Goal: Information Seeking & Learning: Learn about a topic

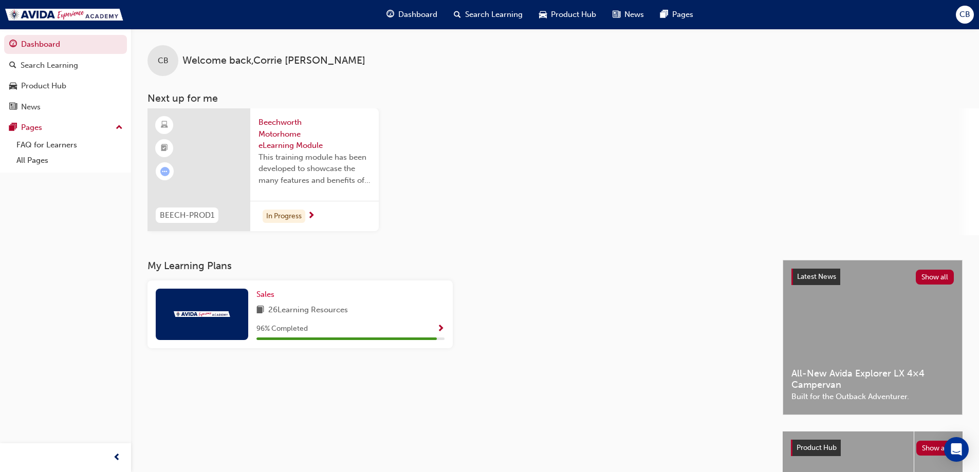
click at [279, 129] on span "Beechworth Motorhome eLearning Module" at bounding box center [314, 134] width 112 height 35
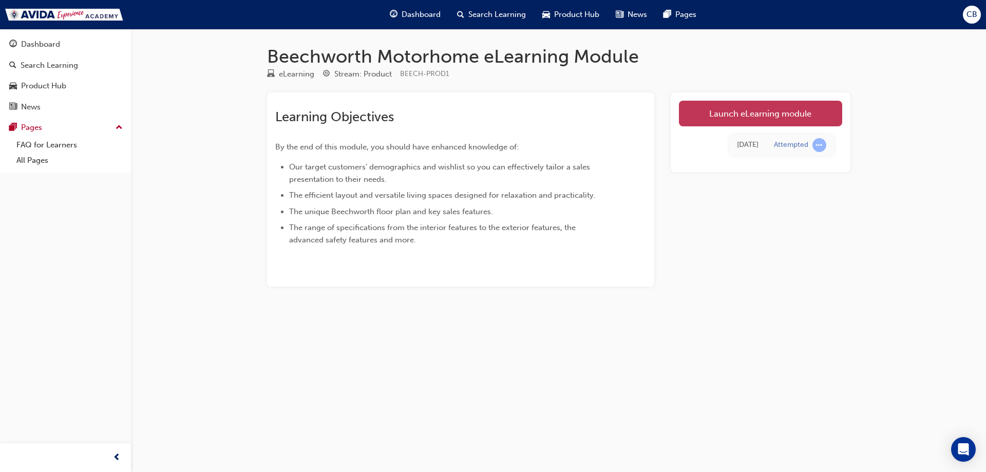
click at [724, 113] on link "Launch eLearning module" at bounding box center [760, 114] width 163 height 26
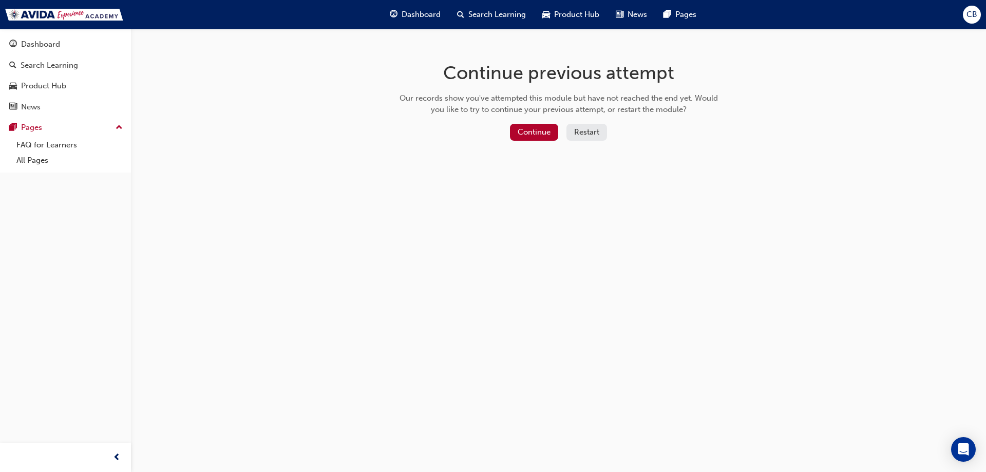
click at [590, 134] on button "Restart" at bounding box center [587, 132] width 41 height 17
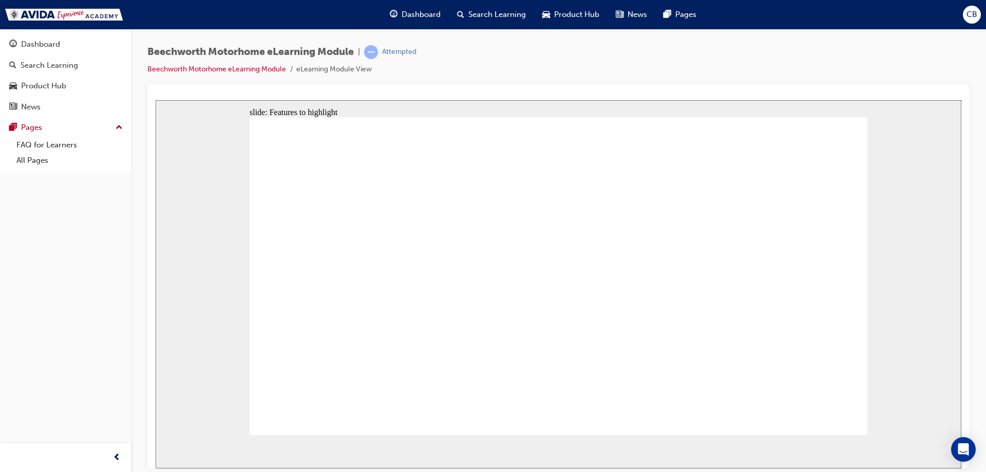
drag, startPoint x: 603, startPoint y: 200, endPoint x: 762, endPoint y: 199, distance: 159.2
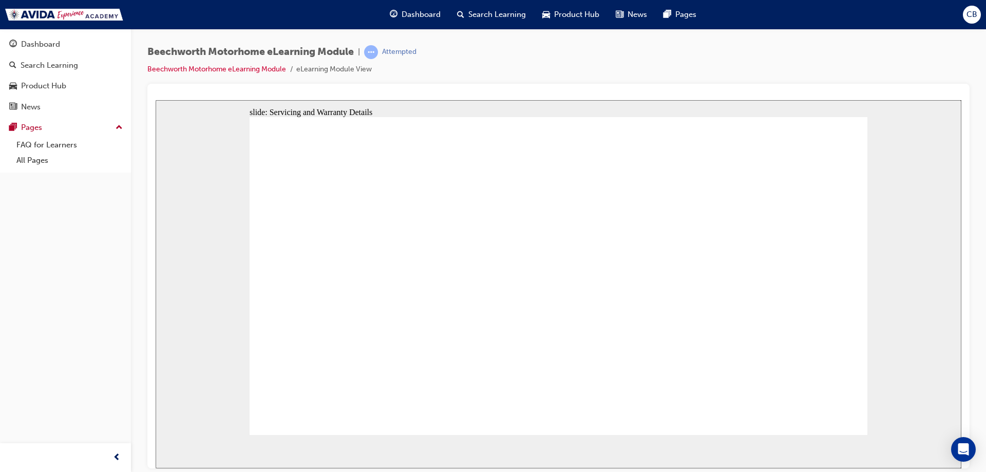
radio input "true"
drag, startPoint x: 315, startPoint y: 280, endPoint x: 552, endPoint y: 420, distance: 275.4
checkbox input "true"
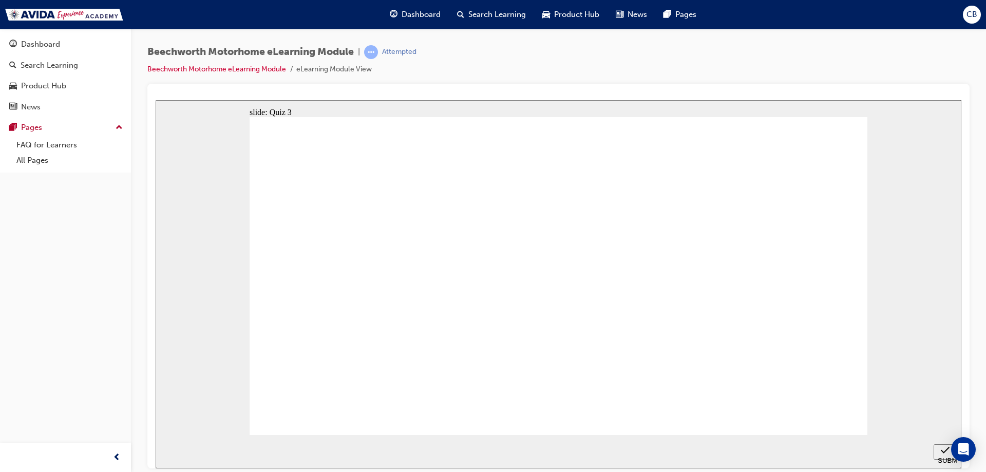
checkbox input "true"
checkbox input "false"
checkbox input "true"
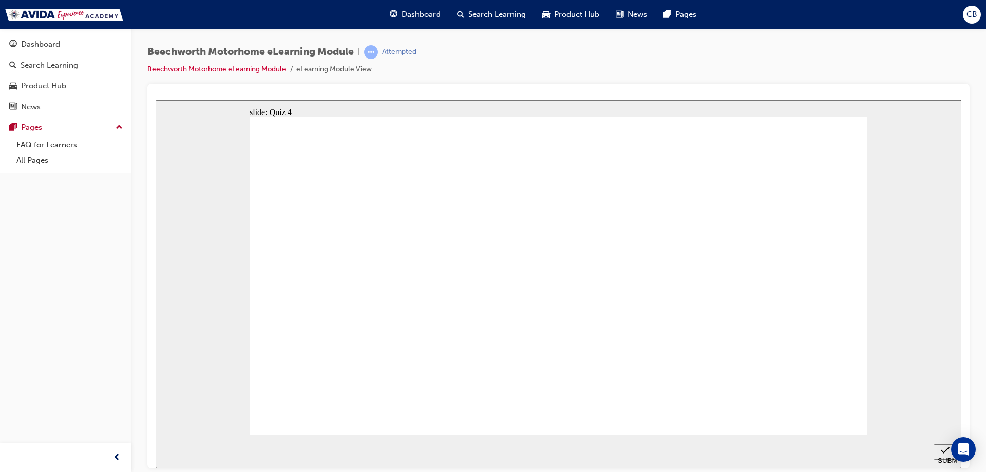
checkbox input "true"
drag, startPoint x: 356, startPoint y: 250, endPoint x: 365, endPoint y: 329, distance: 79.1
checkbox input "true"
radio input "true"
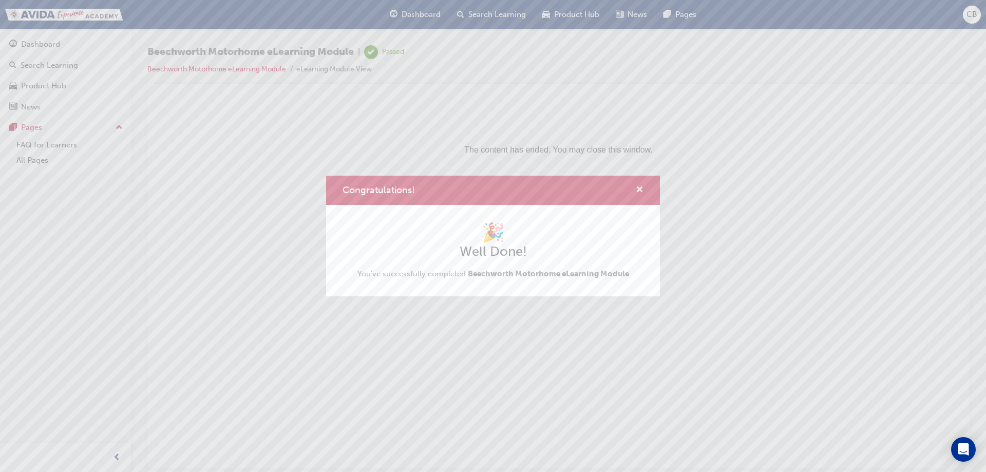
click at [640, 186] on span "cross-icon" at bounding box center [640, 190] width 8 height 9
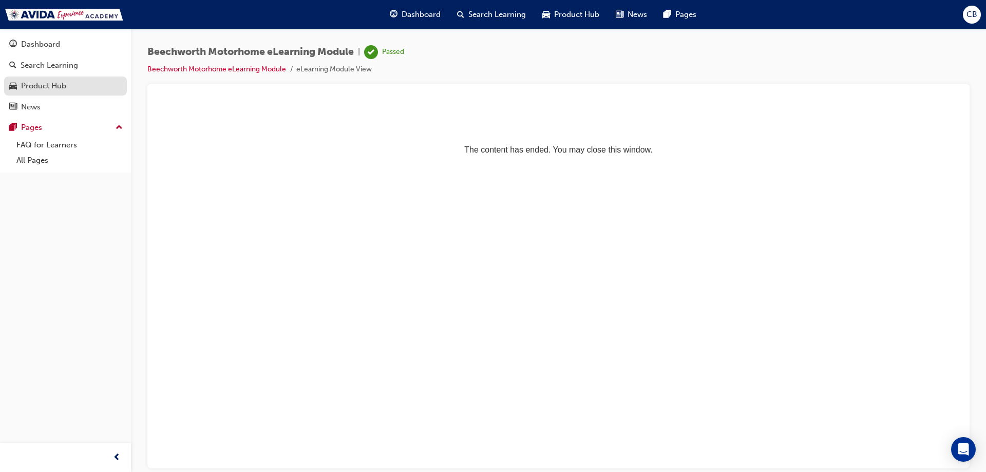
click at [68, 84] on div "Product Hub" at bounding box center [65, 86] width 112 height 13
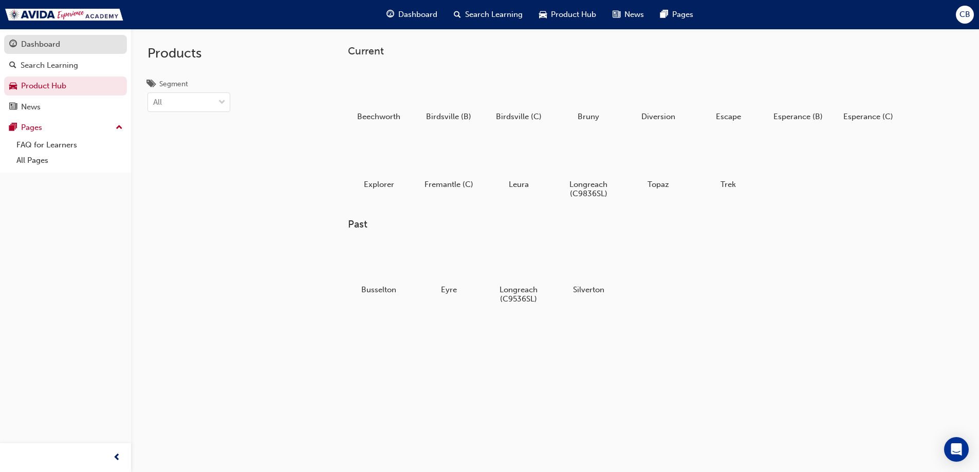
click at [79, 39] on div "Dashboard" at bounding box center [65, 44] width 112 height 13
